Goal: Task Accomplishment & Management: Use online tool/utility

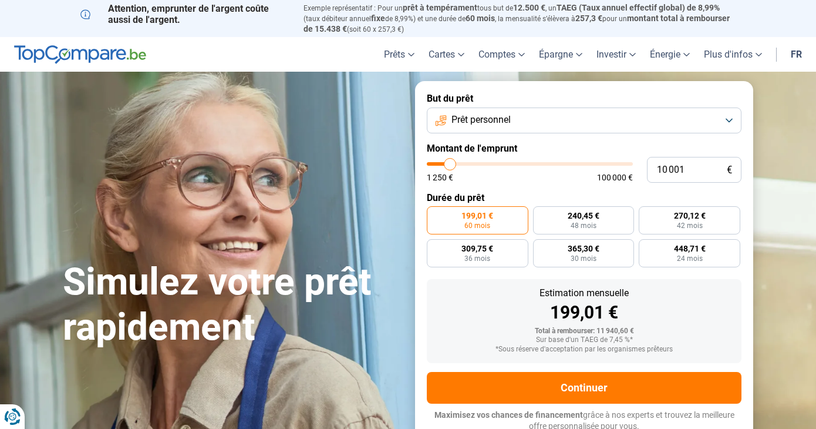
type input "8 250"
type input "8250"
type input "8 750"
type input "8750"
type input "9 000"
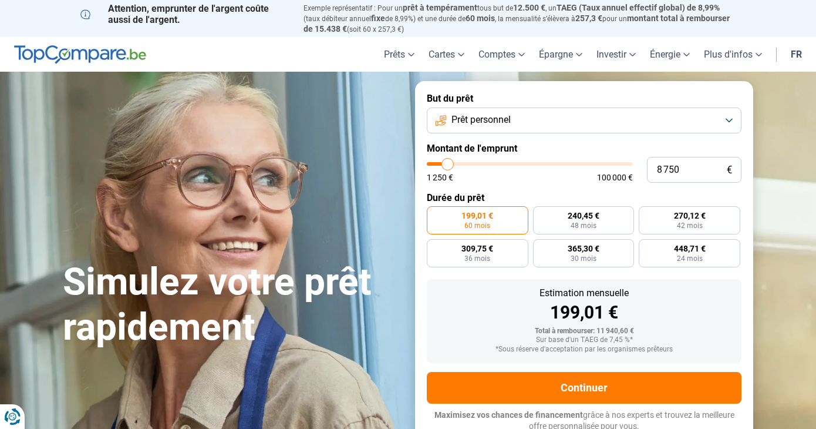
type input "9000"
type input "9 500"
type input "9500"
type input "10 250"
type input "10250"
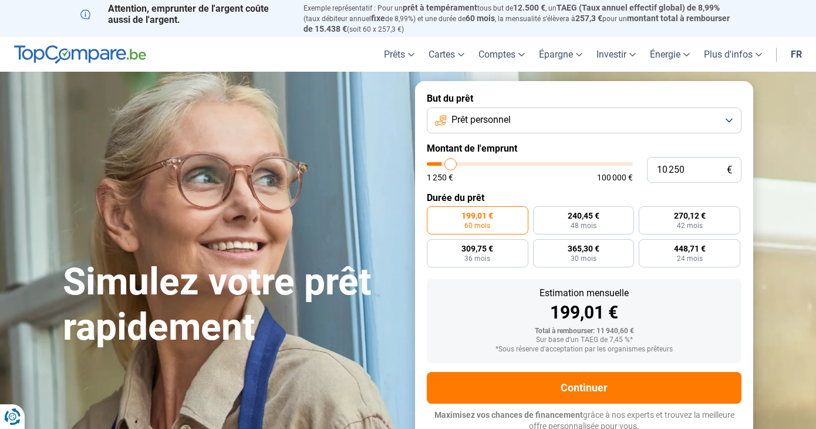
type input "10 750"
type input "10750"
type input "11 000"
type input "11000"
type input "12 000"
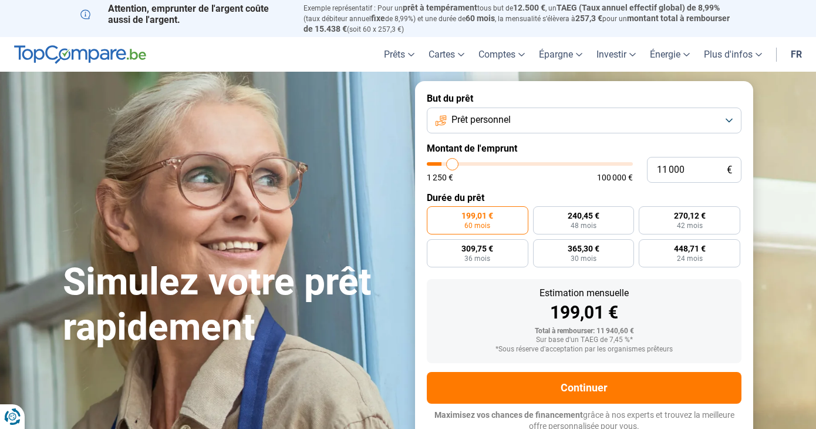
type input "12000"
type input "12 500"
type input "12500"
type input "13 750"
type input "13750"
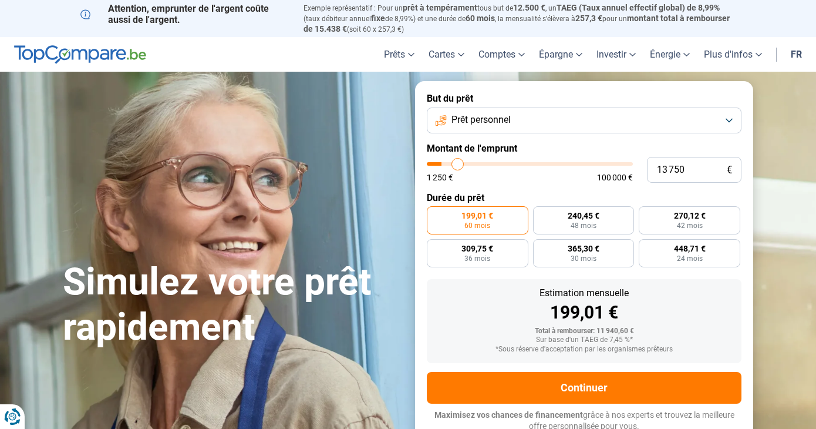
type input "15 750"
type input "15750"
type input "17 250"
type input "17250"
type input "18 500"
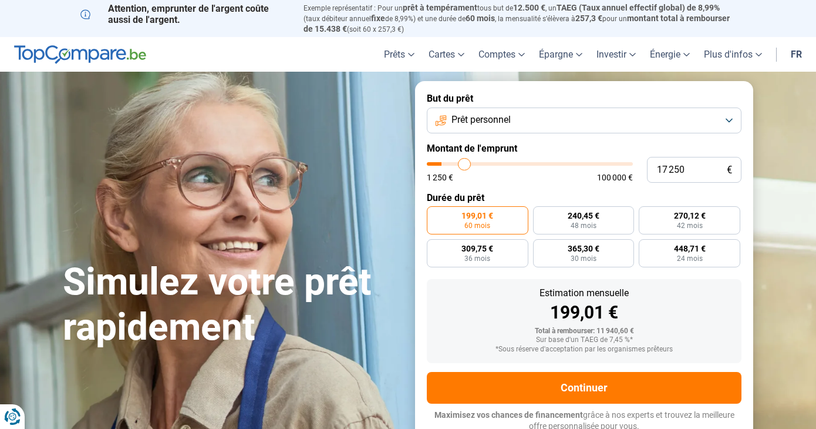
type input "18500"
type input "19 500"
type input "19500"
type input "20 750"
type input "20750"
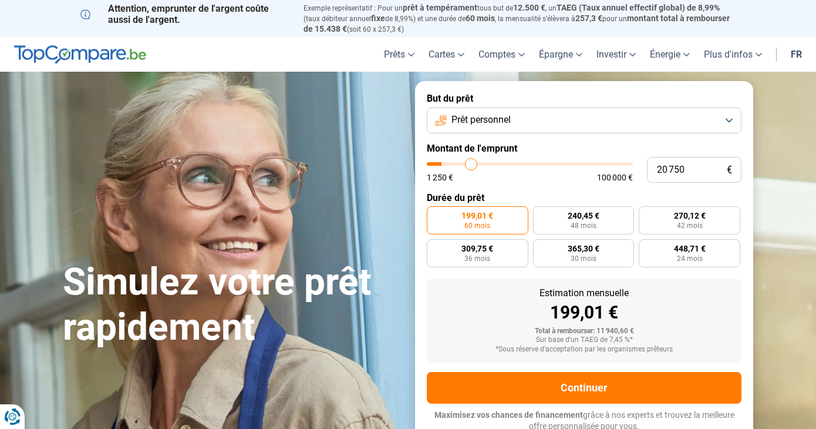
type input "21 500"
type input "21500"
type input "22 000"
type input "22000"
type input "22 250"
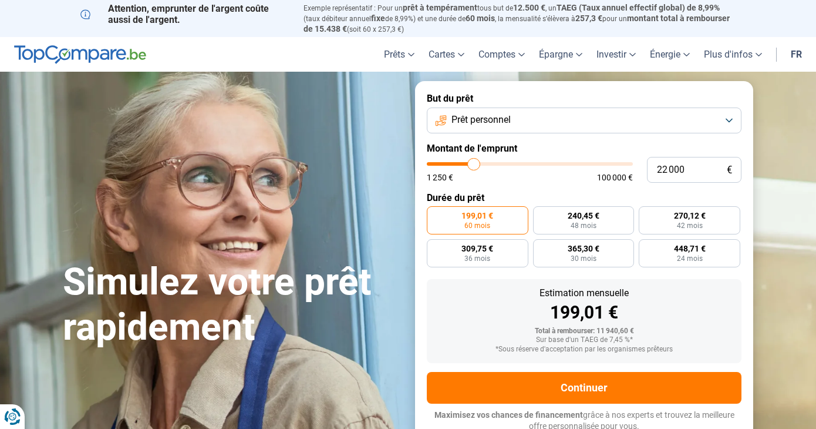
type input "22250"
type input "22 750"
type input "22750"
type input "23 500"
type input "23500"
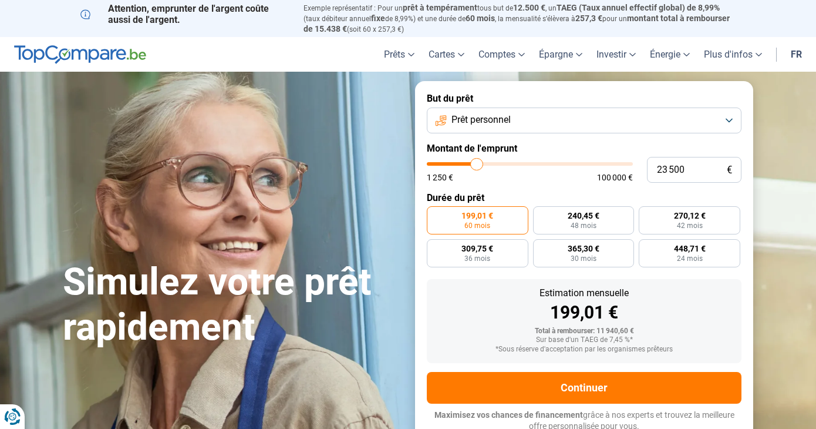
type input "23 750"
type input "23750"
type input "23 500"
type input "23500"
type input "23 000"
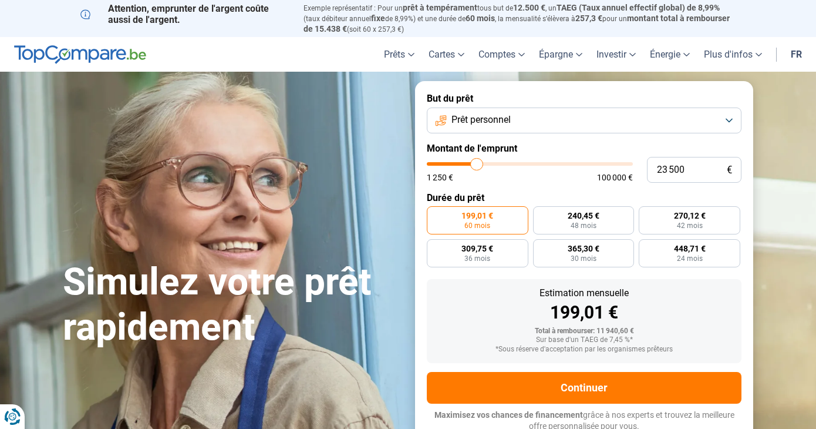
type input "23000"
type input "22 750"
type input "22750"
type input "22 250"
type input "22250"
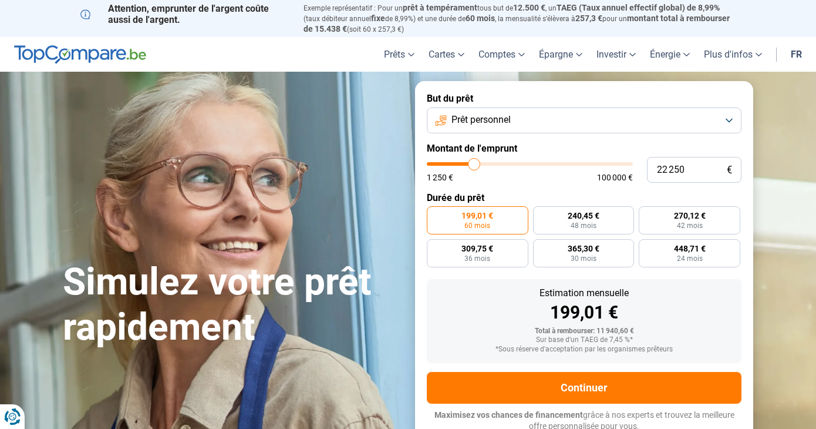
type input "22 000"
type input "22000"
type input "21 500"
type input "21500"
type input "21 250"
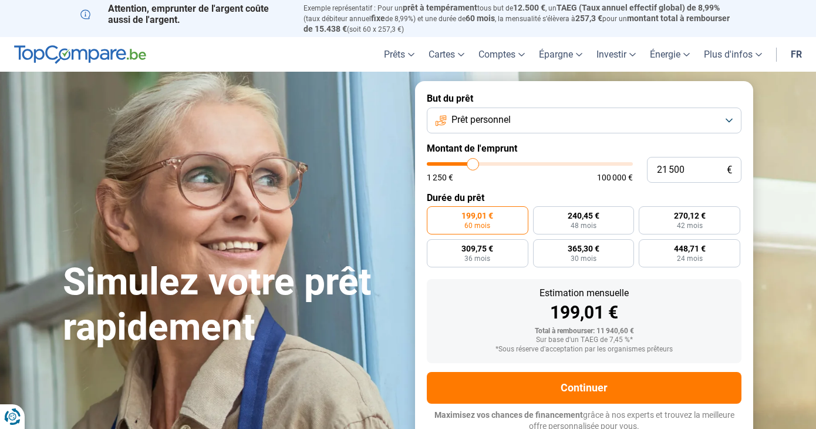
type input "21250"
type input "20 750"
type input "20750"
type input "20 500"
type input "20500"
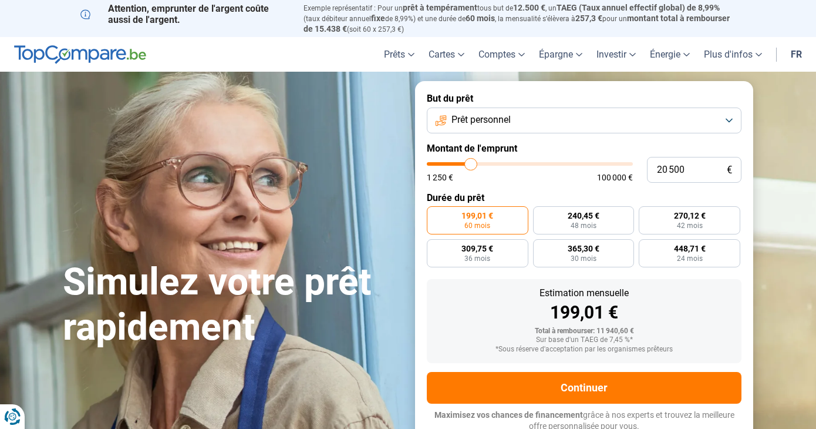
type input "20 000"
type input "20000"
type input "19 750"
type input "19750"
type input "19 500"
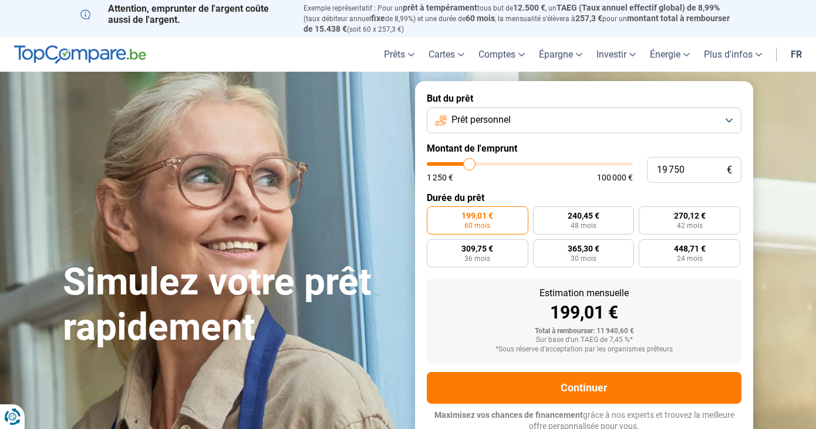
type input "19500"
type input "19 250"
type input "19250"
type input "18 750"
type input "18750"
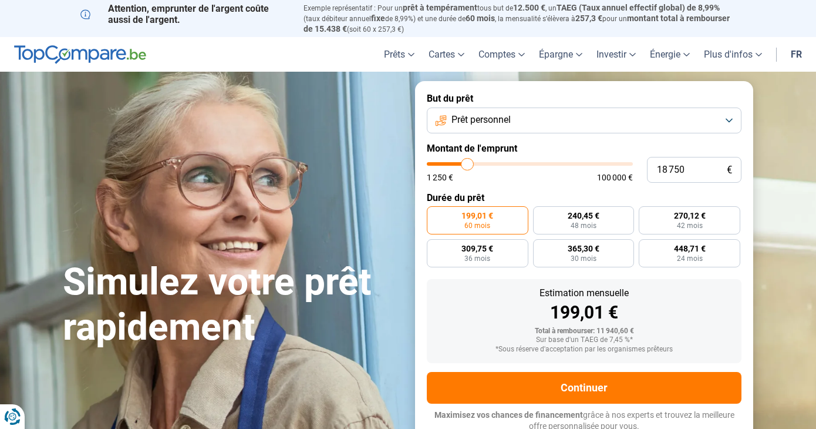
type input "18 500"
type input "18500"
type input "18 250"
type input "18250"
type input "18 000"
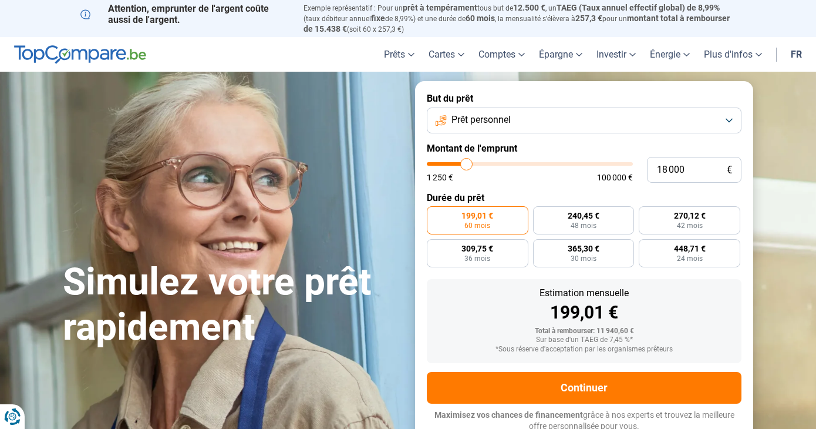
type input "18000"
type input "17 750"
type input "17750"
type input "17 250"
type input "17250"
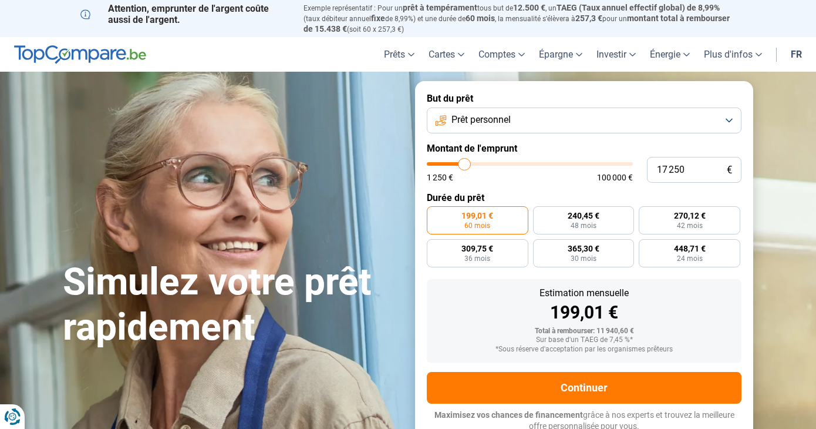
type input "17 000"
type input "17000"
type input "16 750"
type input "16750"
type input "16 500"
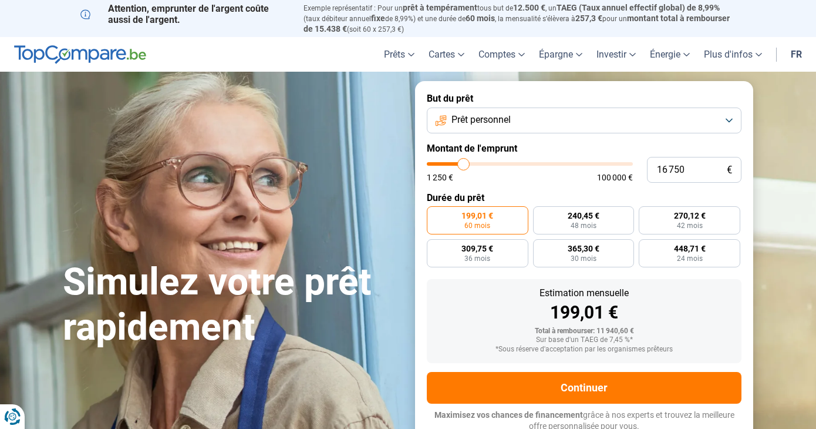
type input "16500"
type input "16 250"
type input "16250"
type input "15 750"
type input "15750"
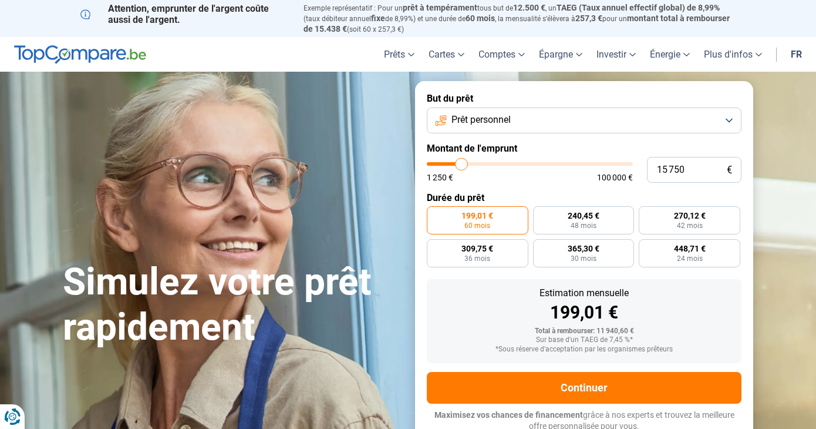
type input "15 500"
type input "15500"
type input "15 250"
type input "15250"
type input "15 000"
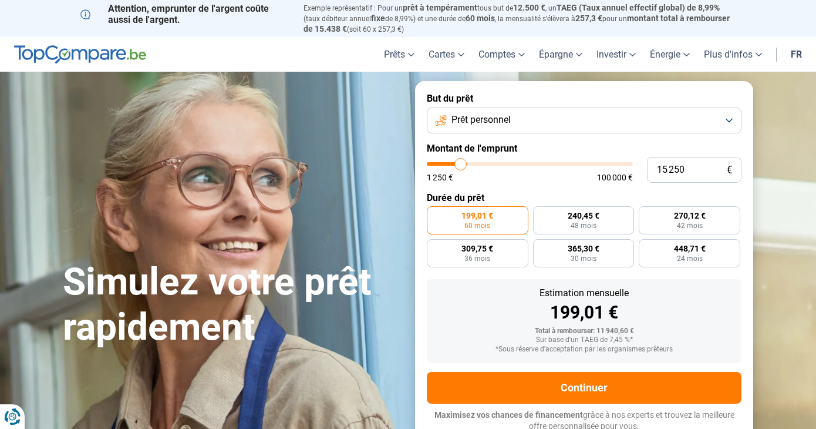
type input "15000"
type input "14 750"
type input "14750"
type input "14 250"
type input "14250"
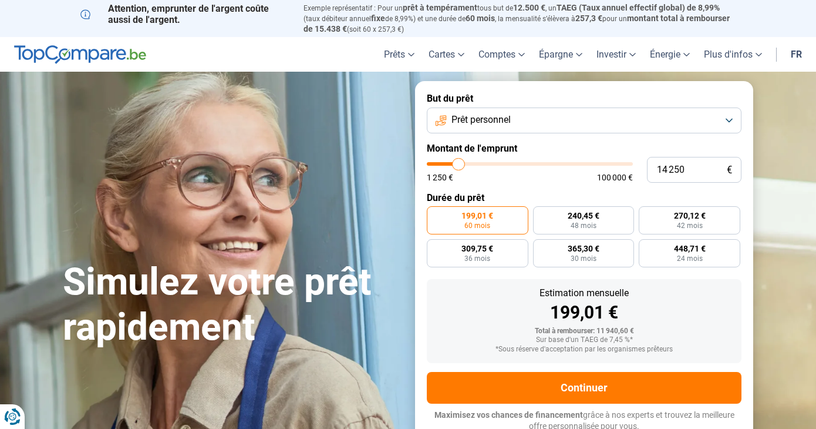
type input "14 000"
type input "14000"
type input "13 750"
type input "13750"
type input "13 500"
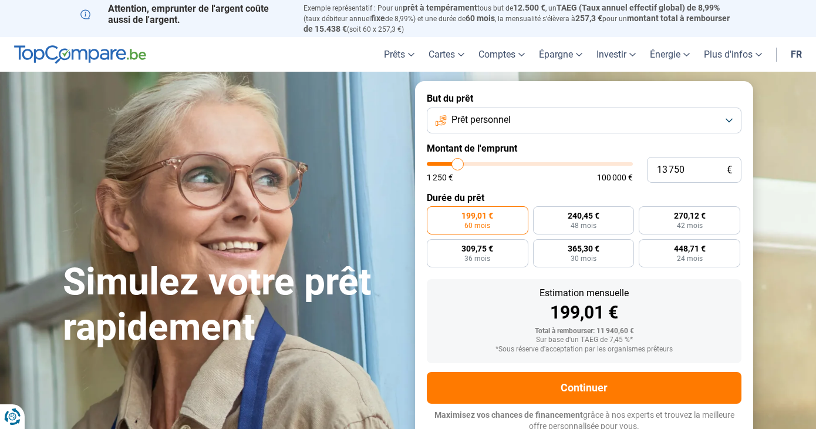
type input "13500"
type input "13 250"
type input "13250"
type input "12 750"
type input "12750"
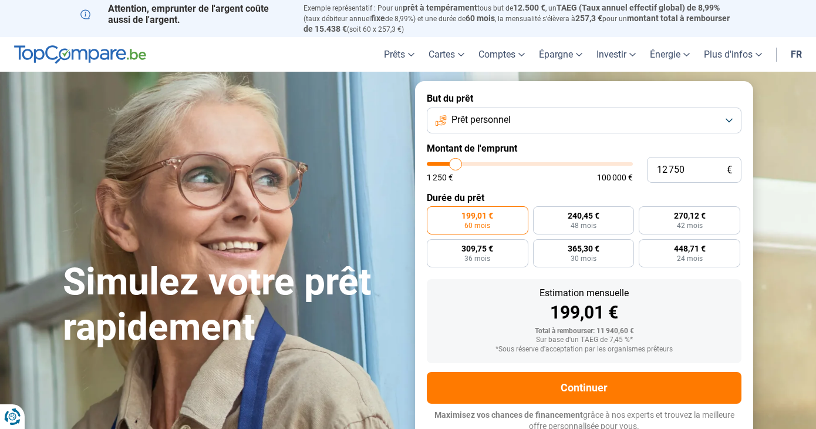
type input "12 500"
type input "12500"
type input "12 250"
type input "12250"
type input "12 000"
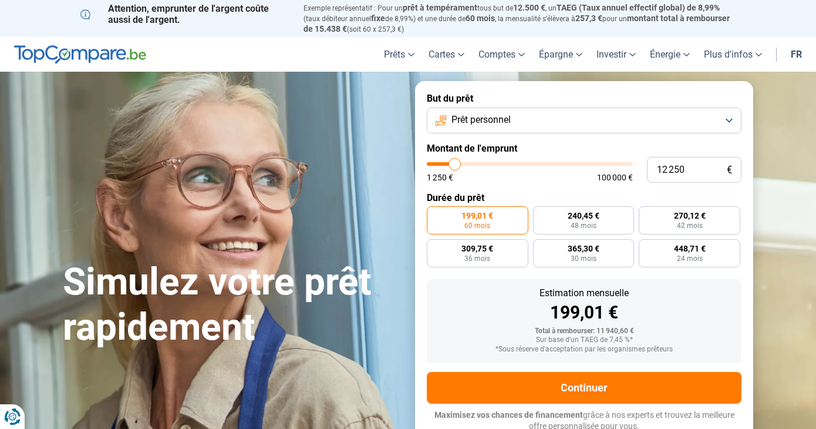
type input "12000"
type input "11 750"
type input "11750"
type input "11 250"
type input "11250"
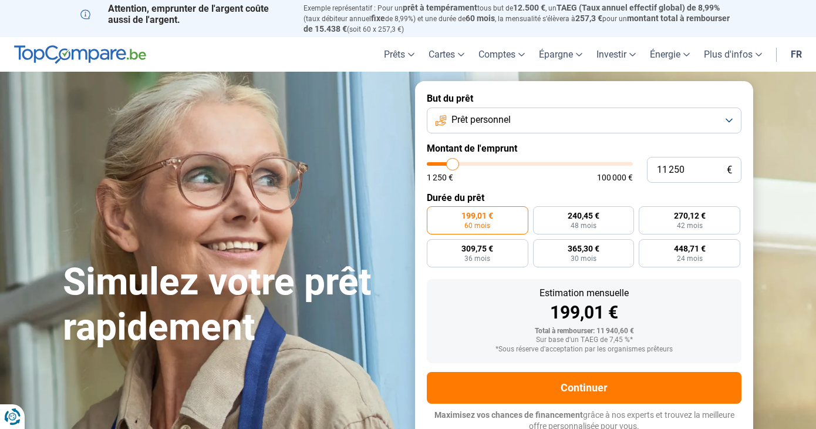
type input "11 000"
type input "11000"
type input "10 750"
type input "10750"
type input "11 000"
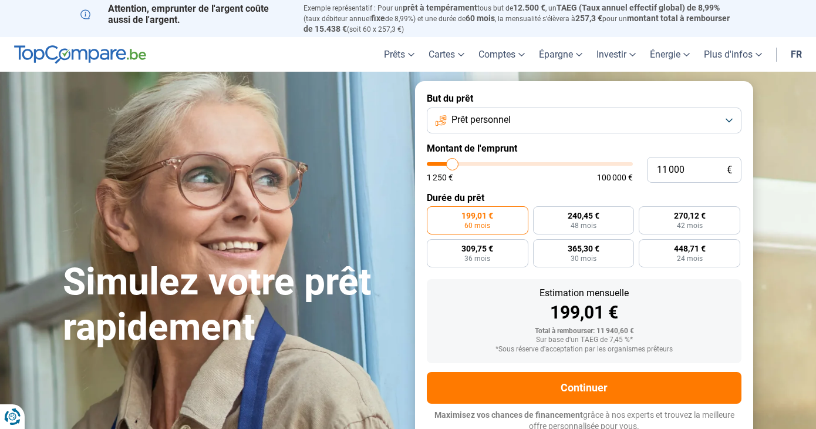
drag, startPoint x: 447, startPoint y: 154, endPoint x: 453, endPoint y: 159, distance: 7.5
type input "11000"
click at [453, 162] on input "range" at bounding box center [530, 164] width 206 height 4
